Goal: Task Accomplishment & Management: Complete application form

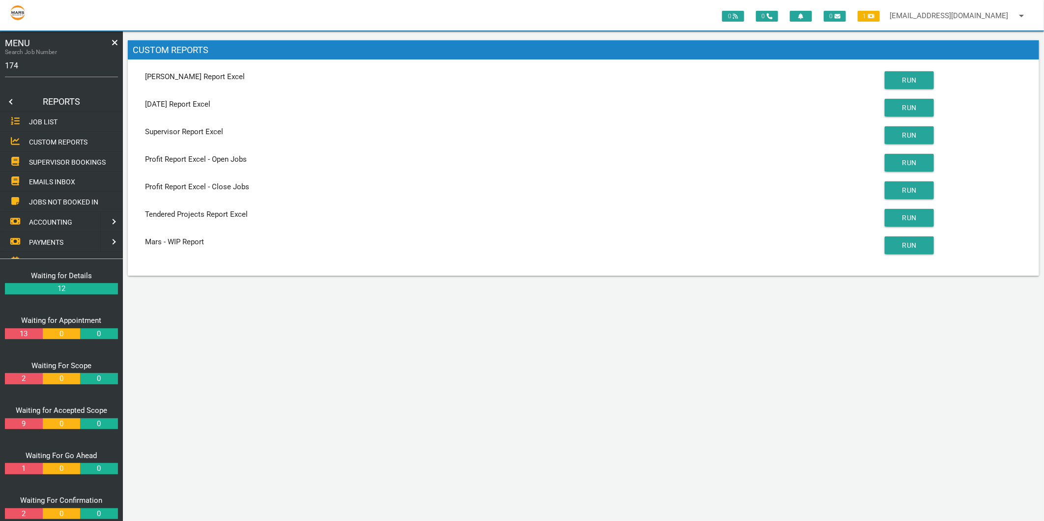
type input "1749"
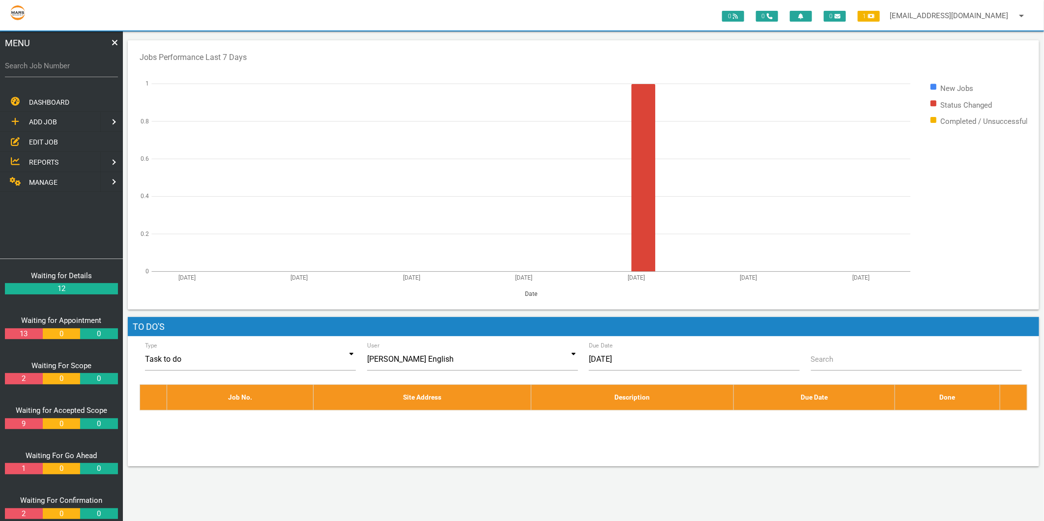
click at [67, 65] on label "Search Job Number" at bounding box center [61, 65] width 113 height 11
click at [67, 65] on input "Search Job Number" at bounding box center [61, 66] width 113 height 23
type input "1749"
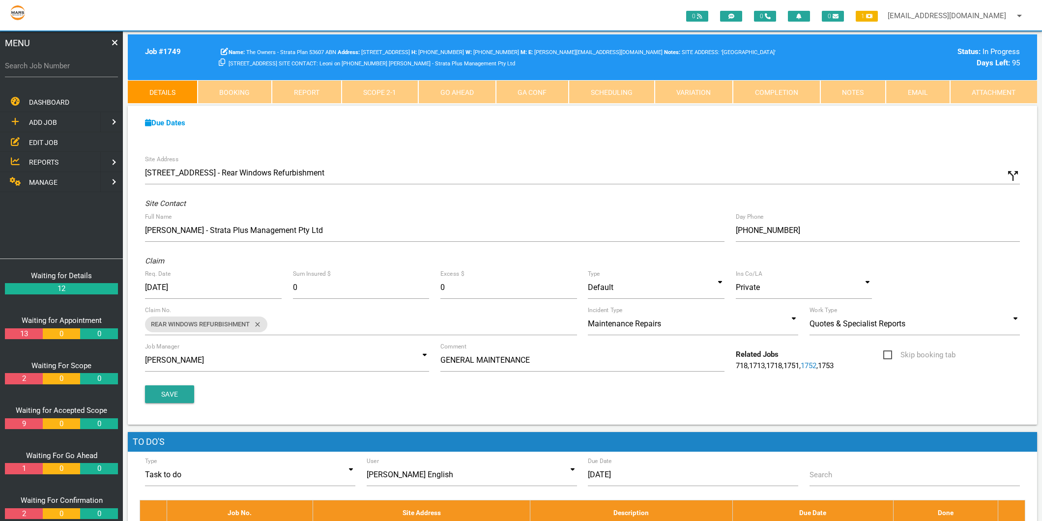
click at [764, 95] on link "Completion" at bounding box center [777, 92] width 88 height 24
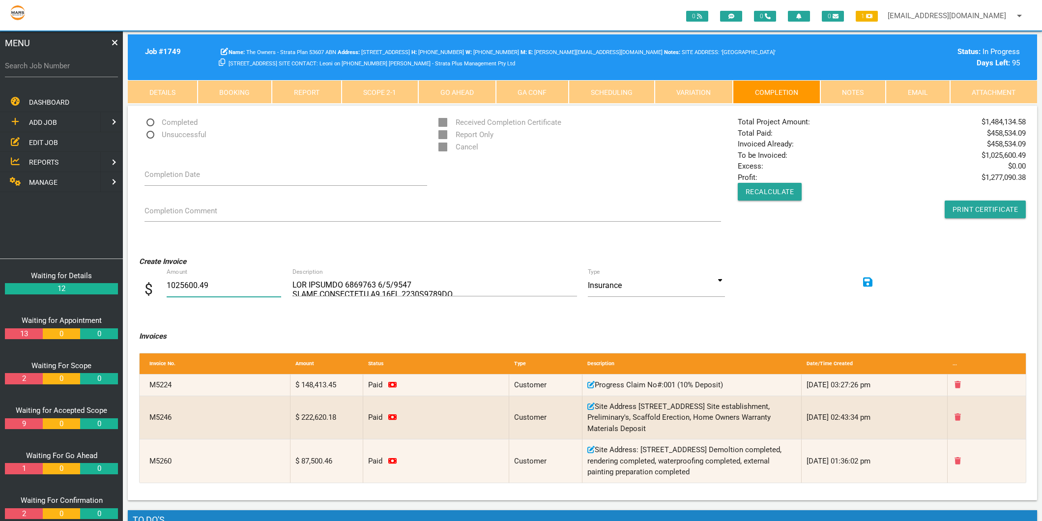
click at [191, 287] on input "1025600.49" at bounding box center [224, 285] width 115 height 23
type input "9"
type input "49583.59"
click at [318, 286] on textarea "Description" at bounding box center [435, 285] width 285 height 22
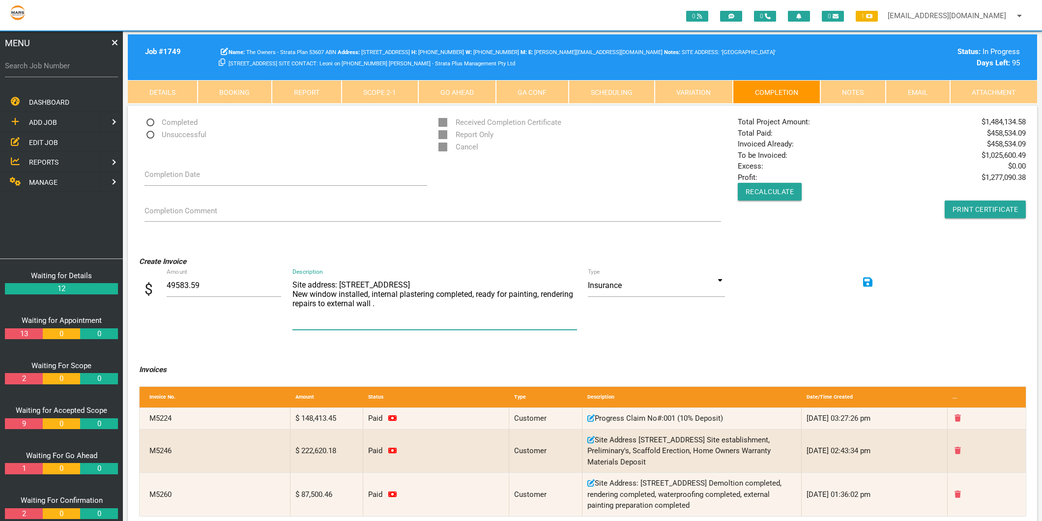
scroll to position [0, 0]
click at [549, 323] on textarea "Description" at bounding box center [435, 302] width 285 height 56
type textarea "Site address: [STREET_ADDRESS] New window installed, internal plastering comple…"
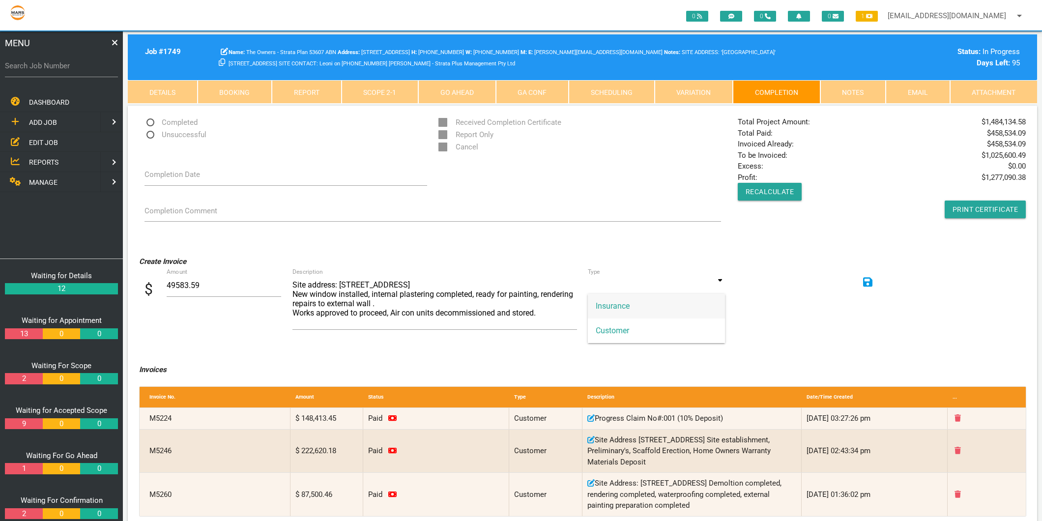
click at [722, 281] on input at bounding box center [656, 285] width 137 height 23
click at [599, 330] on span "Customer" at bounding box center [656, 331] width 137 height 25
type input "Customer"
click at [407, 304] on textarea "Description" at bounding box center [435, 302] width 285 height 56
type textarea "Site address: [STREET_ADDRESS] New window installed, internal plastering comple…"
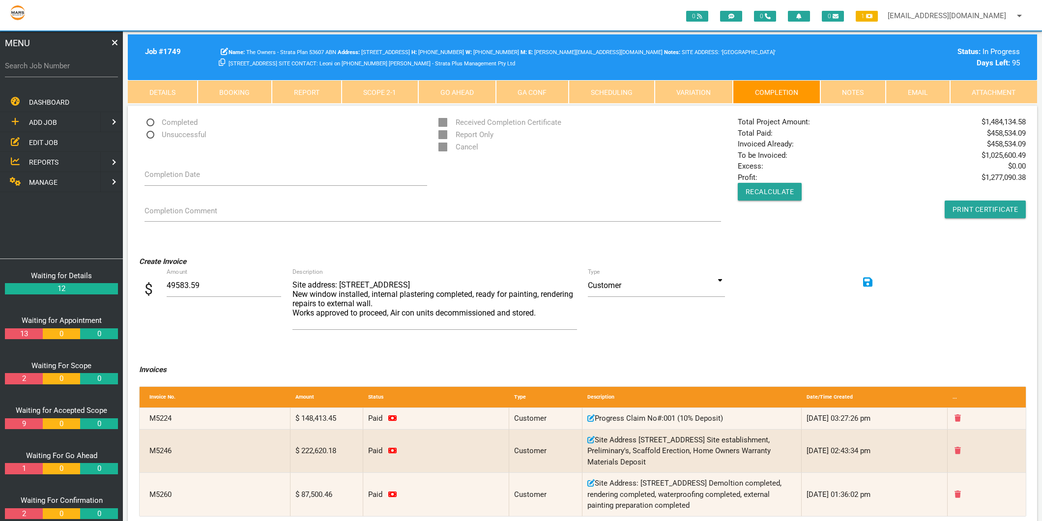
click at [871, 279] on icon at bounding box center [868, 282] width 10 height 10
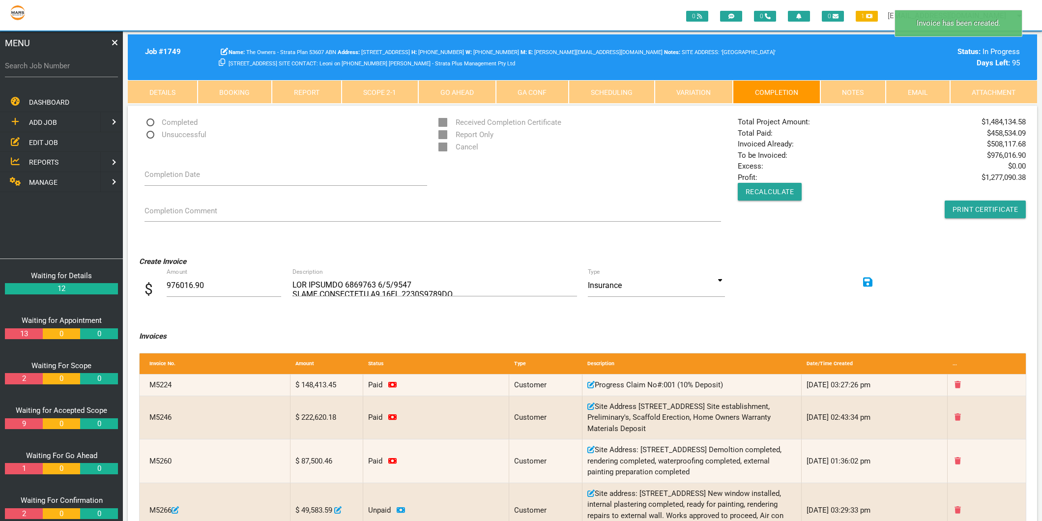
scroll to position [55, 0]
